Goal: Use online tool/utility: Use online tool/utility

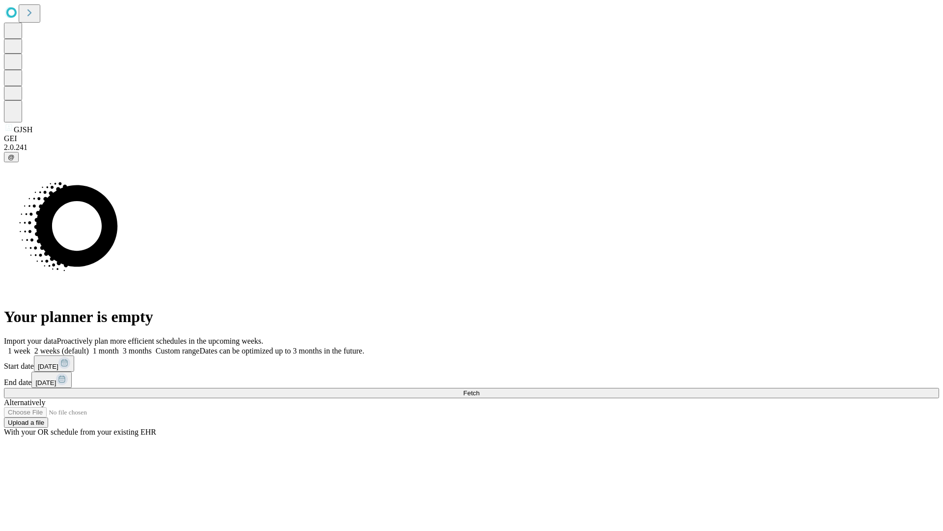
click at [479, 389] on span "Fetch" at bounding box center [471, 392] width 16 height 7
